Goal: Communication & Community: Share content

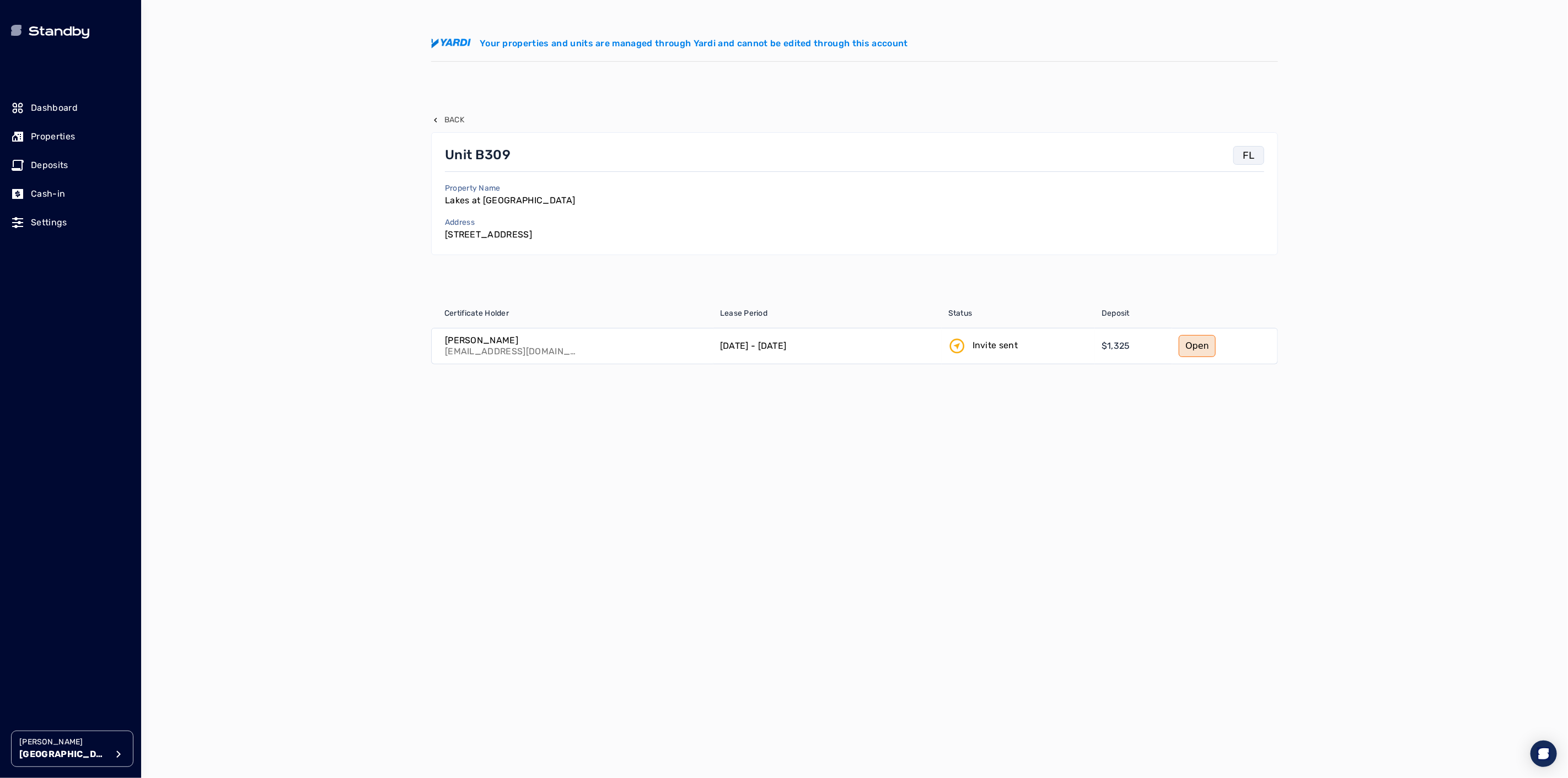
click at [453, 118] on p "Back" at bounding box center [454, 120] width 20 height 11
click at [448, 118] on p "Back" at bounding box center [454, 120] width 20 height 11
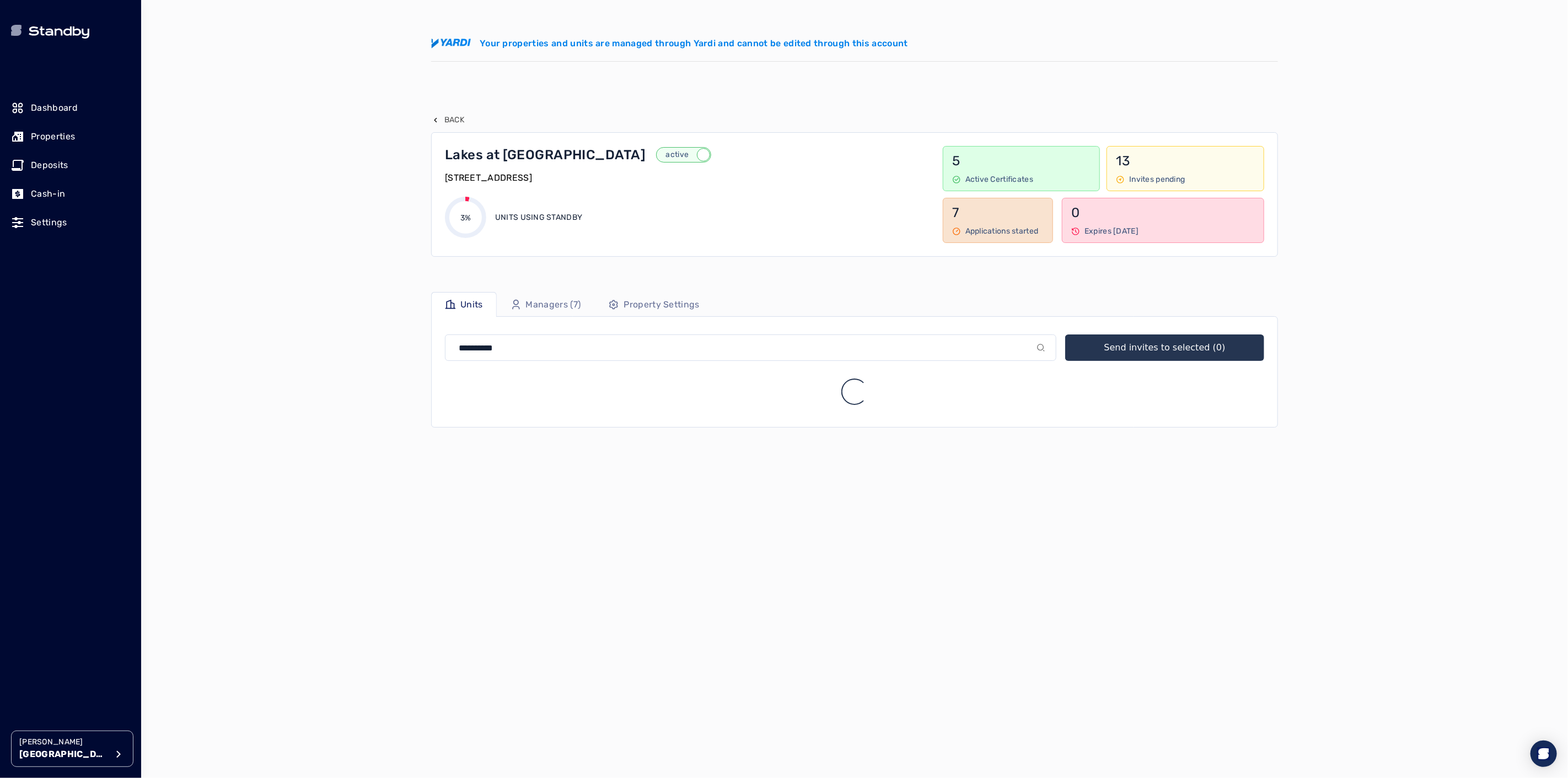
click at [57, 131] on p "Properties" at bounding box center [53, 136] width 44 height 13
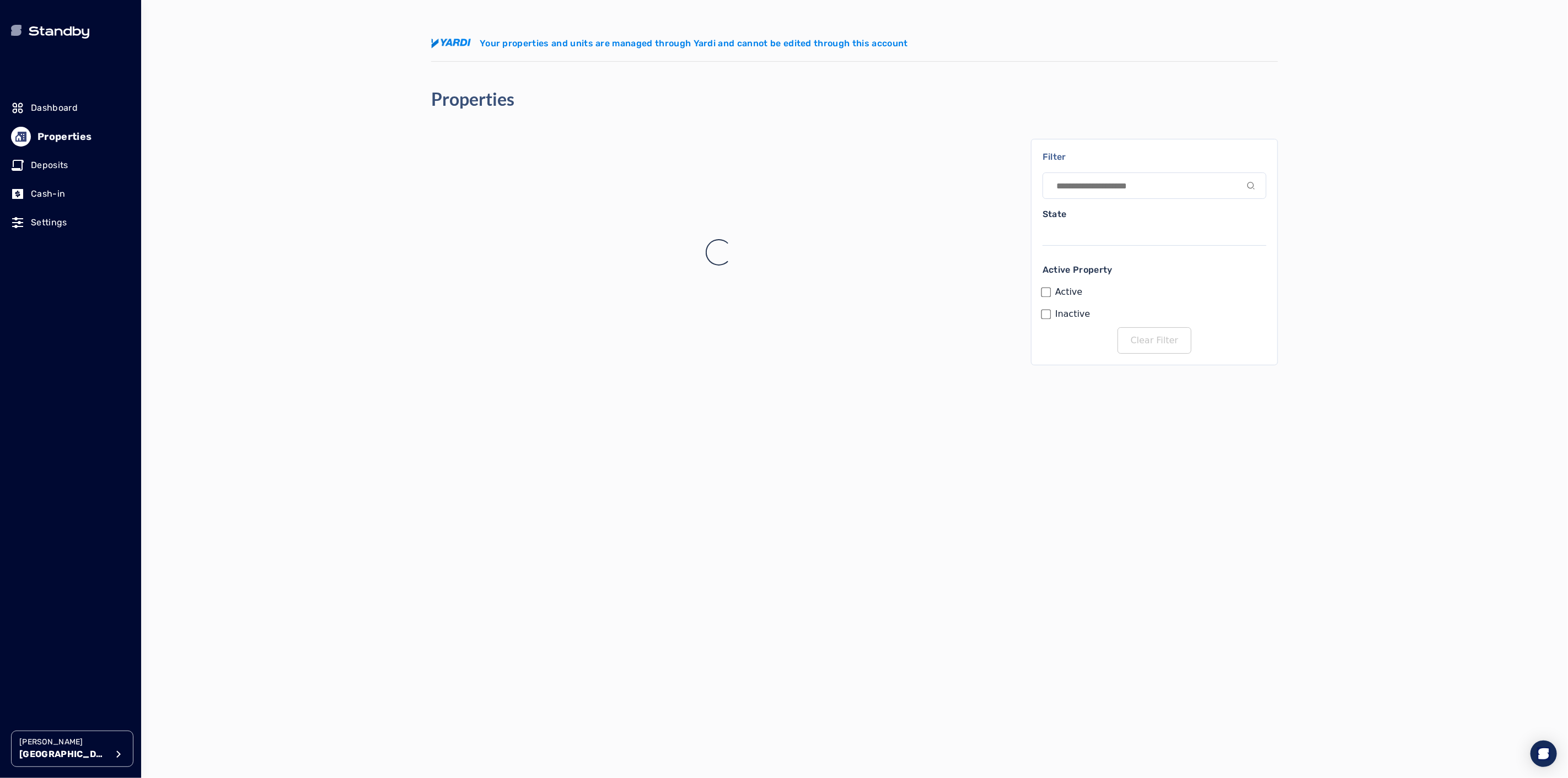
click at [43, 136] on p "Properties" at bounding box center [65, 136] width 54 height 15
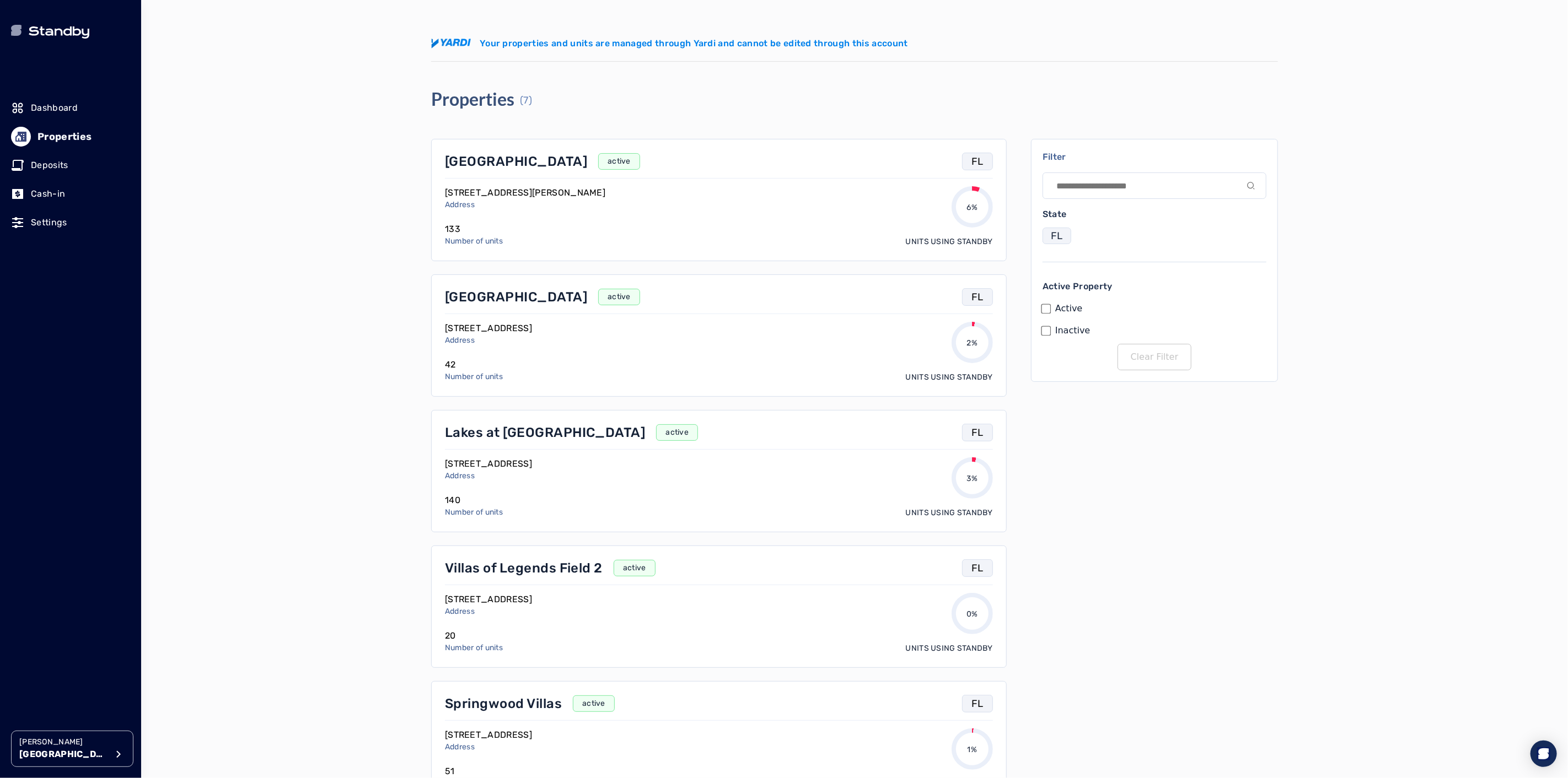
click at [485, 167] on p "[GEOGRAPHIC_DATA]" at bounding box center [516, 162] width 142 height 17
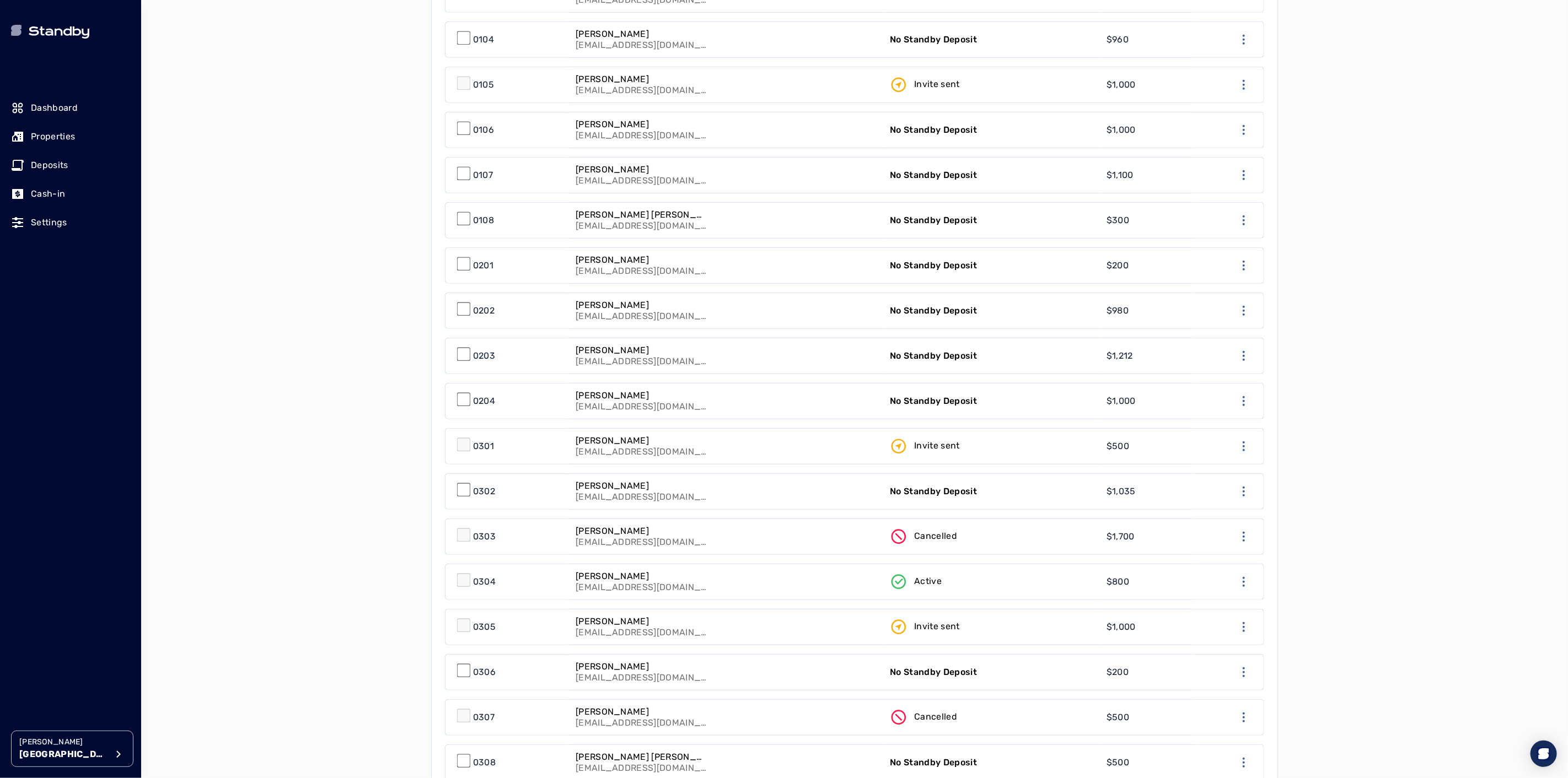
scroll to position [769, 0]
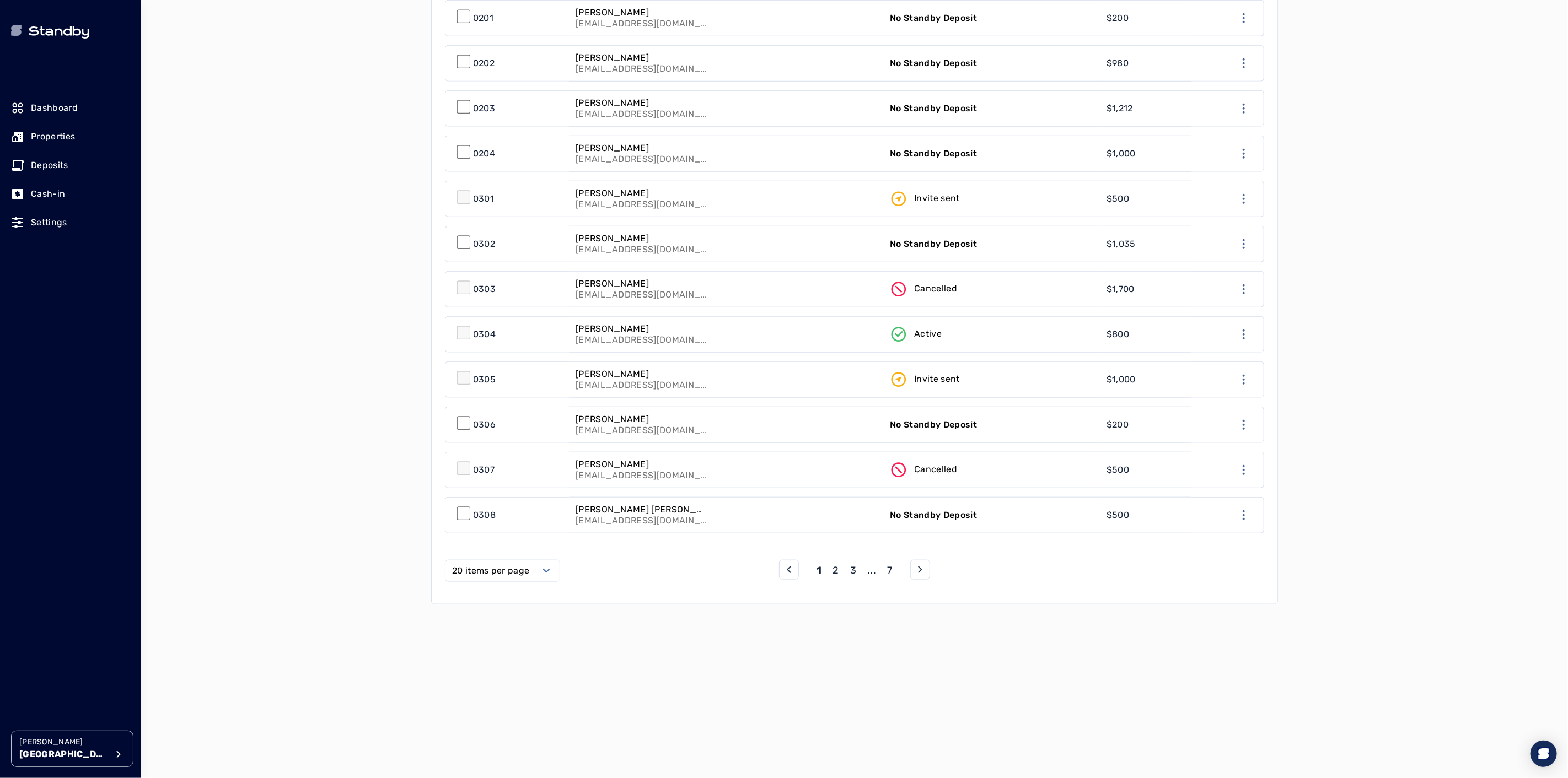
click at [466, 571] on label "20 items per page" at bounding box center [490, 571] width 77 height 13
click at [493, 662] on span "50 items per page" at bounding box center [494, 663] width 78 height 13
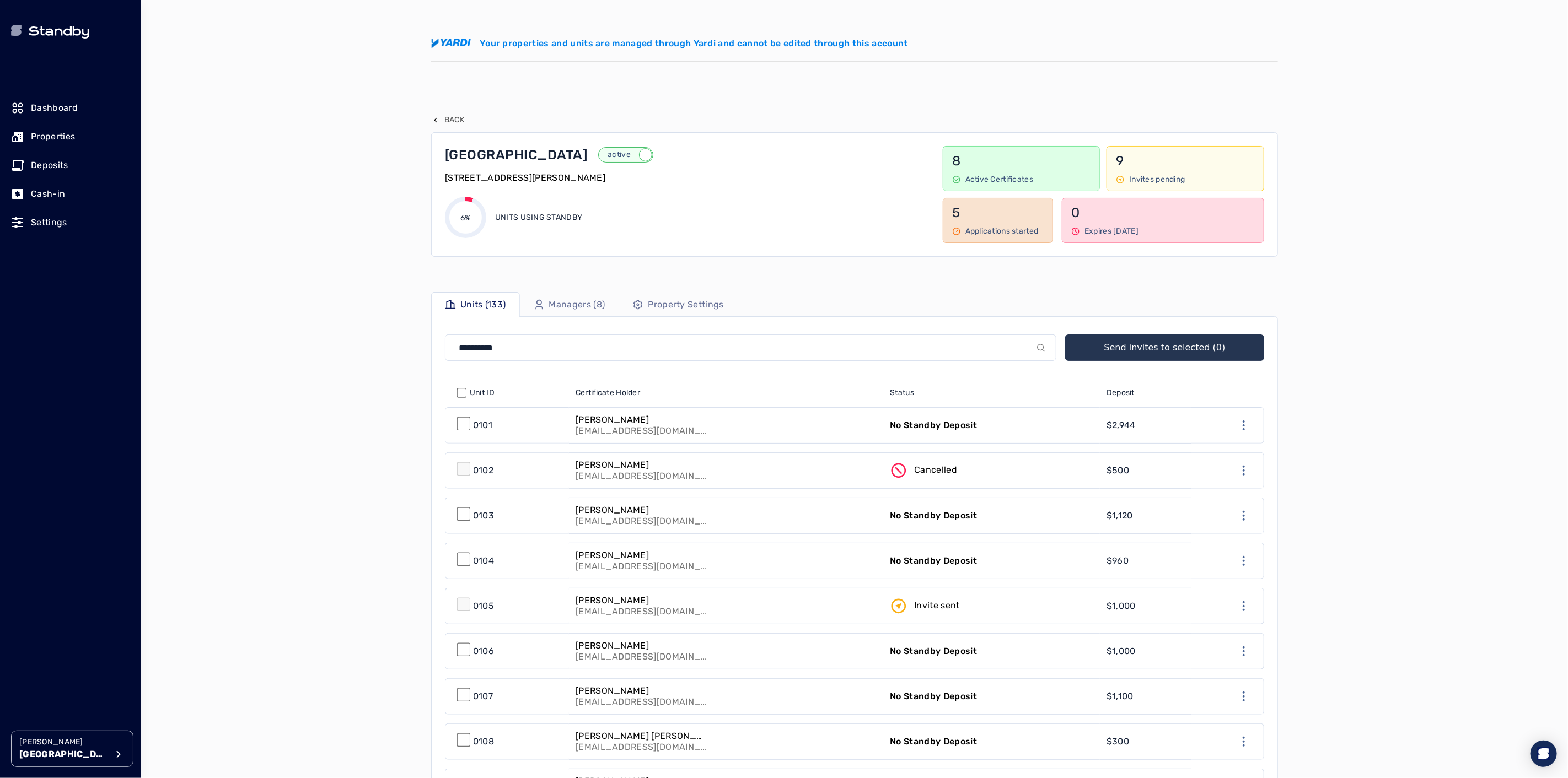
scroll to position [123, 0]
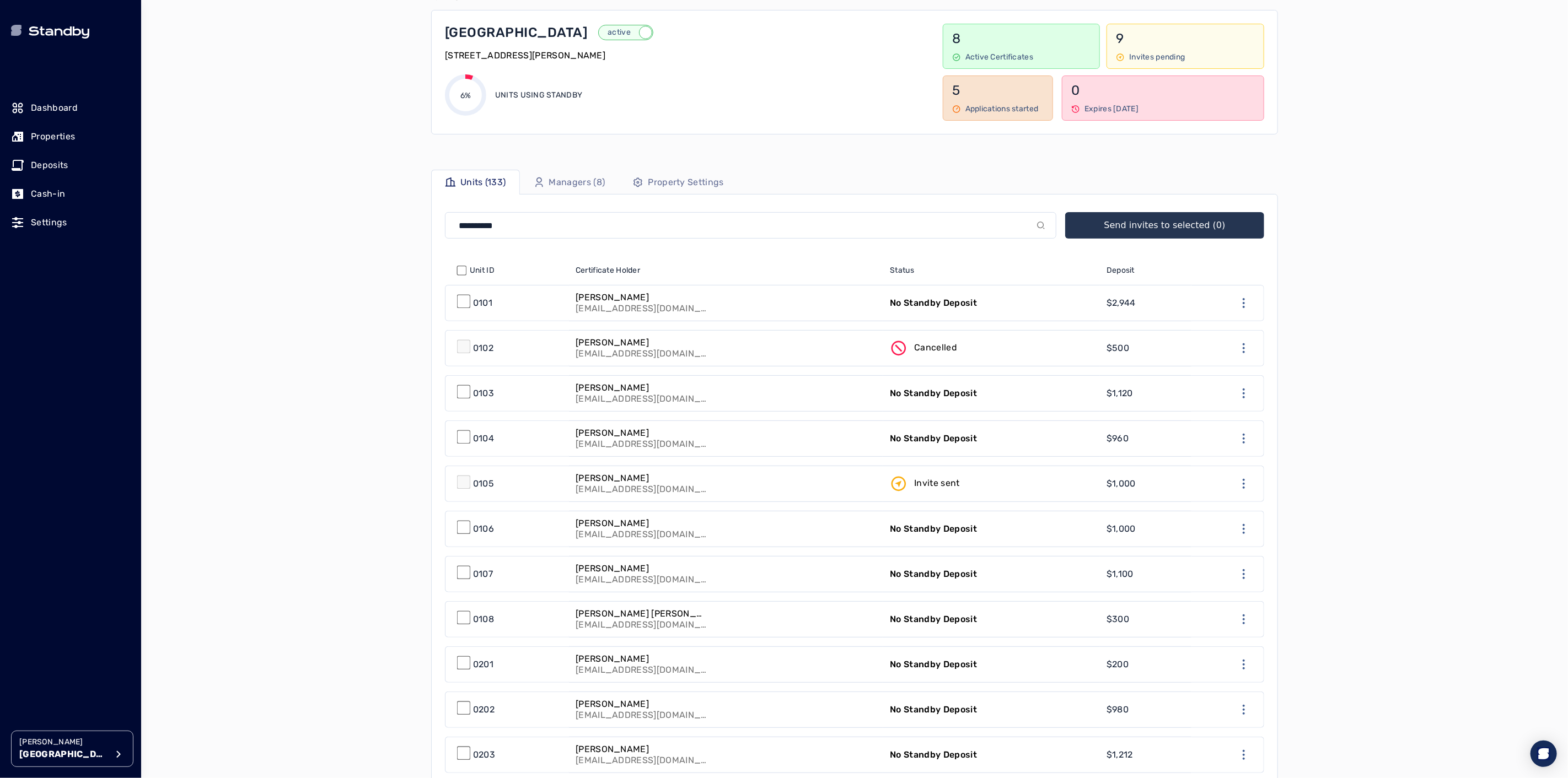
click at [1060, 299] on link "No Standby Deposit" at bounding box center [992, 303] width 217 height 35
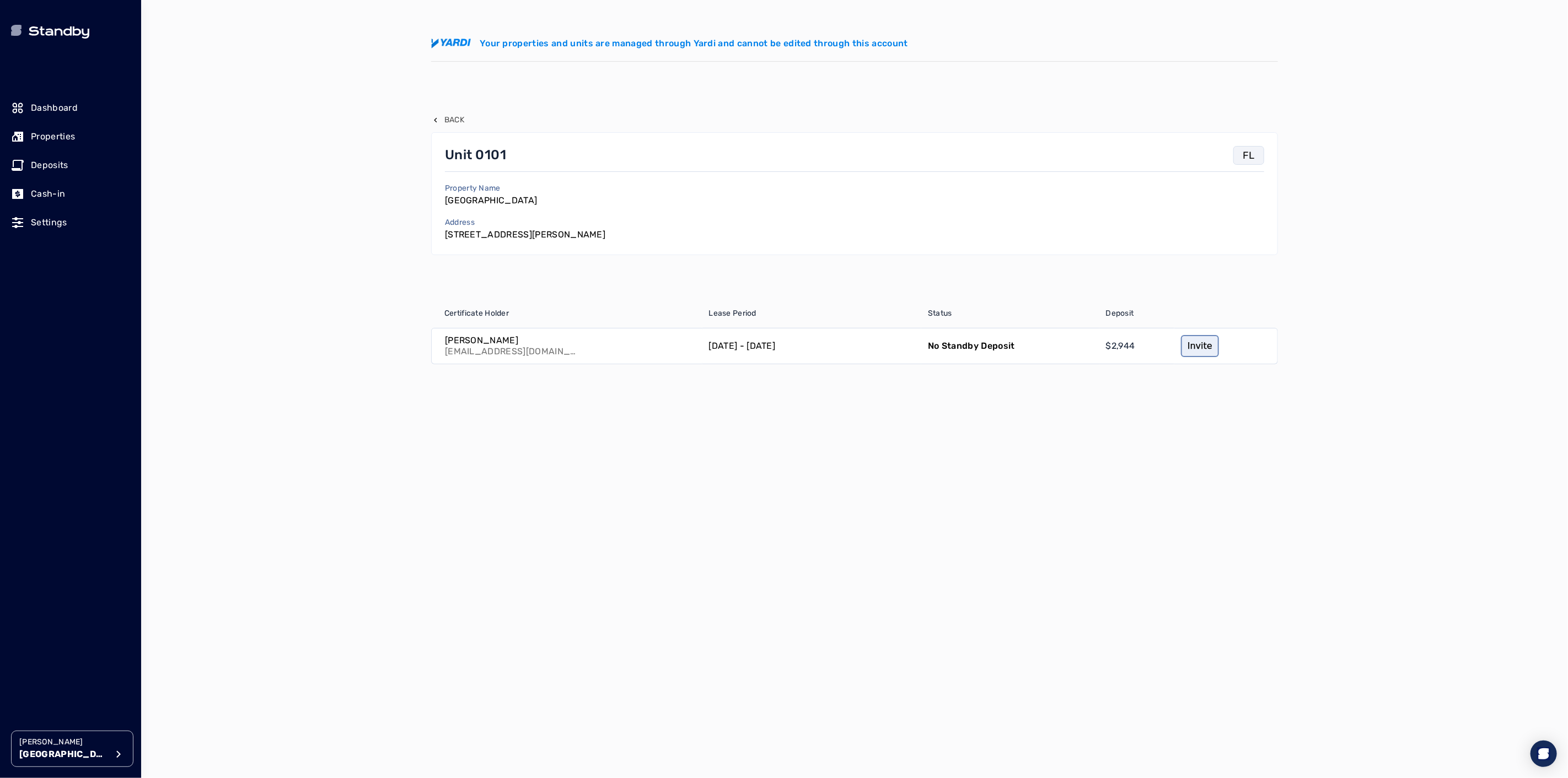
click at [1191, 343] on link "Invite" at bounding box center [1200, 346] width 38 height 22
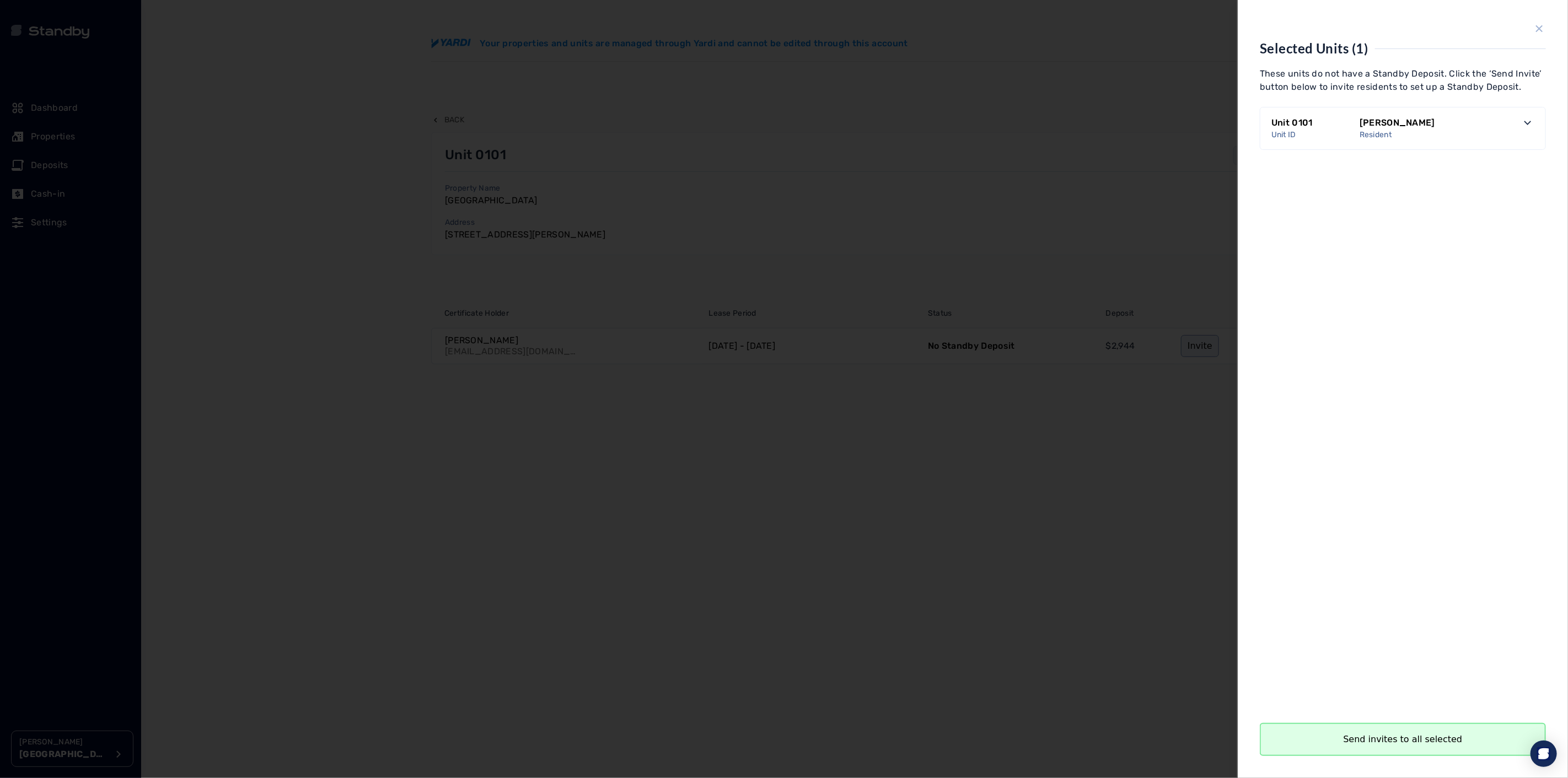
click at [1382, 745] on button "Send invites to all selected" at bounding box center [1403, 739] width 286 height 33
click at [1406, 746] on button "Close" at bounding box center [1403, 739] width 286 height 33
